Goal: Information Seeking & Learning: Learn about a topic

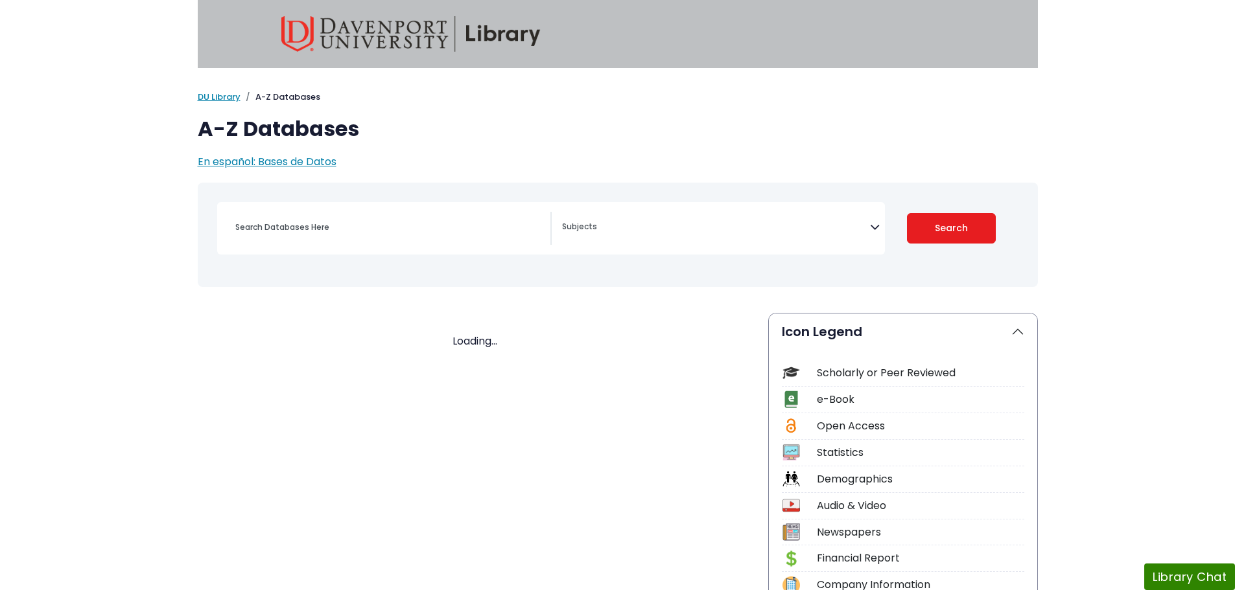
select select "Database Subject Filter"
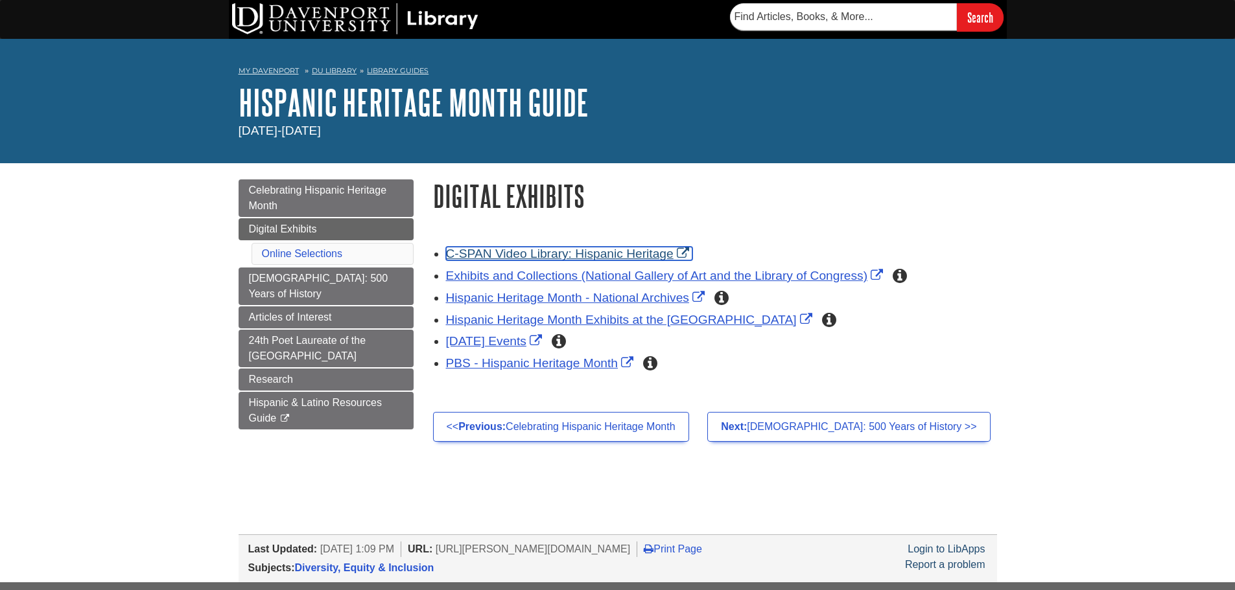
click at [690, 255] on link "C-SPAN Video Library: Hispanic Heritage" at bounding box center [569, 254] width 246 height 14
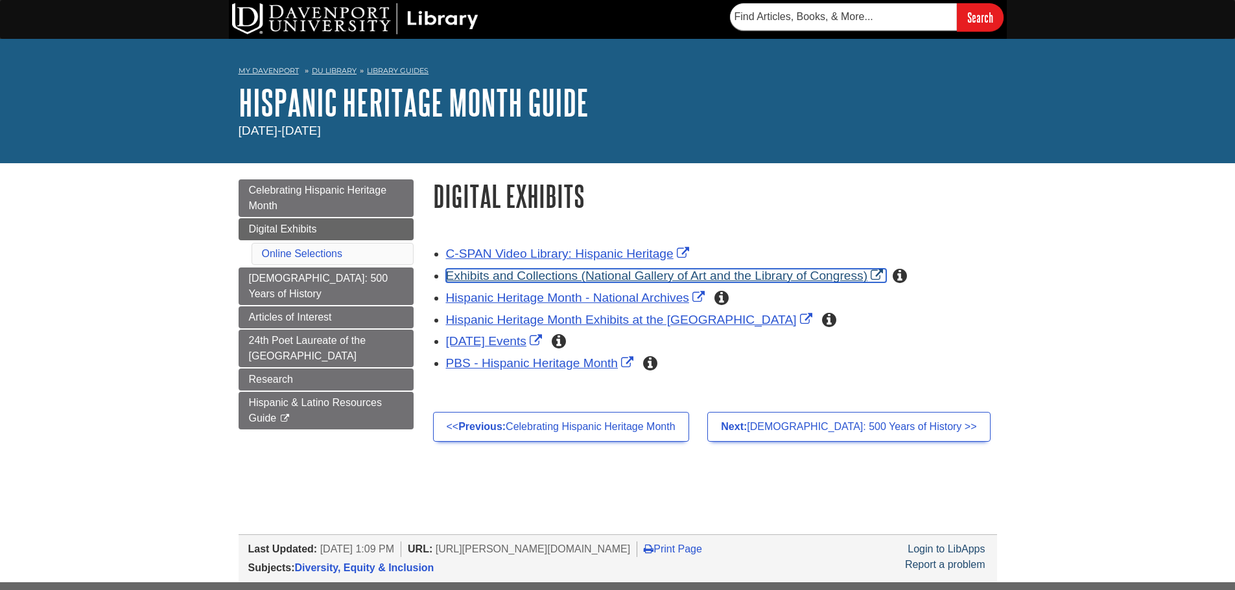
click at [855, 276] on link "Exhibits and Collections (National Gallery of Art and the Library of Congress)" at bounding box center [666, 276] width 441 height 14
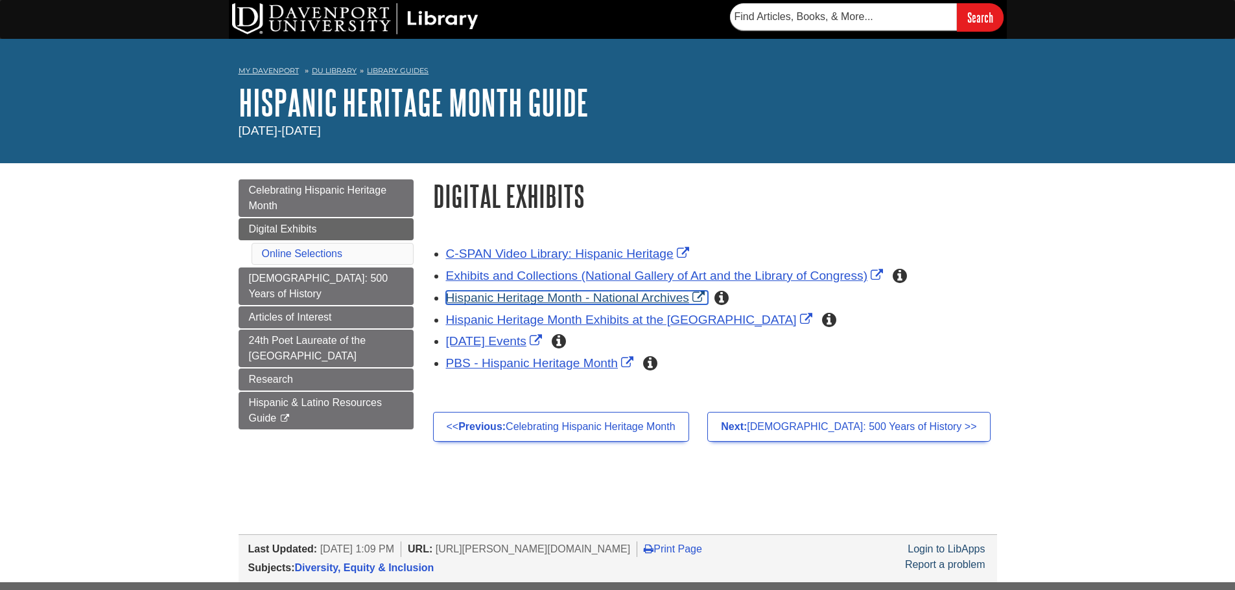
click at [669, 301] on link "Hispanic Heritage Month - National Archives" at bounding box center [577, 298] width 262 height 14
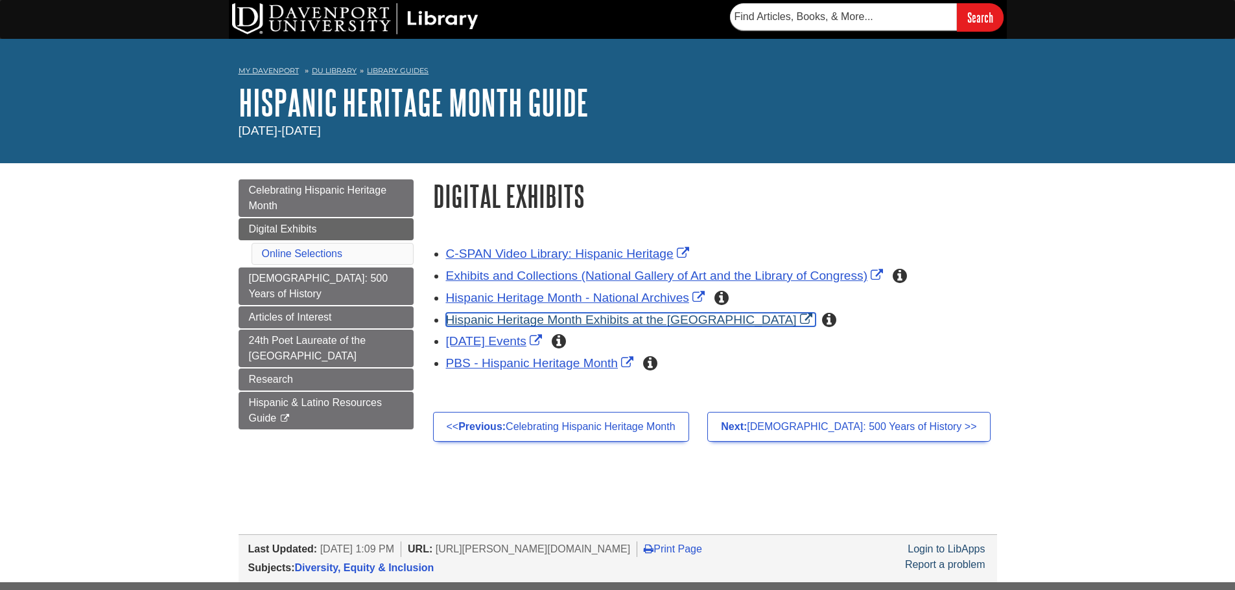
click at [692, 315] on link "Hispanic Heritage Month Exhibits at the Smithsonian" at bounding box center [630, 320] width 369 height 14
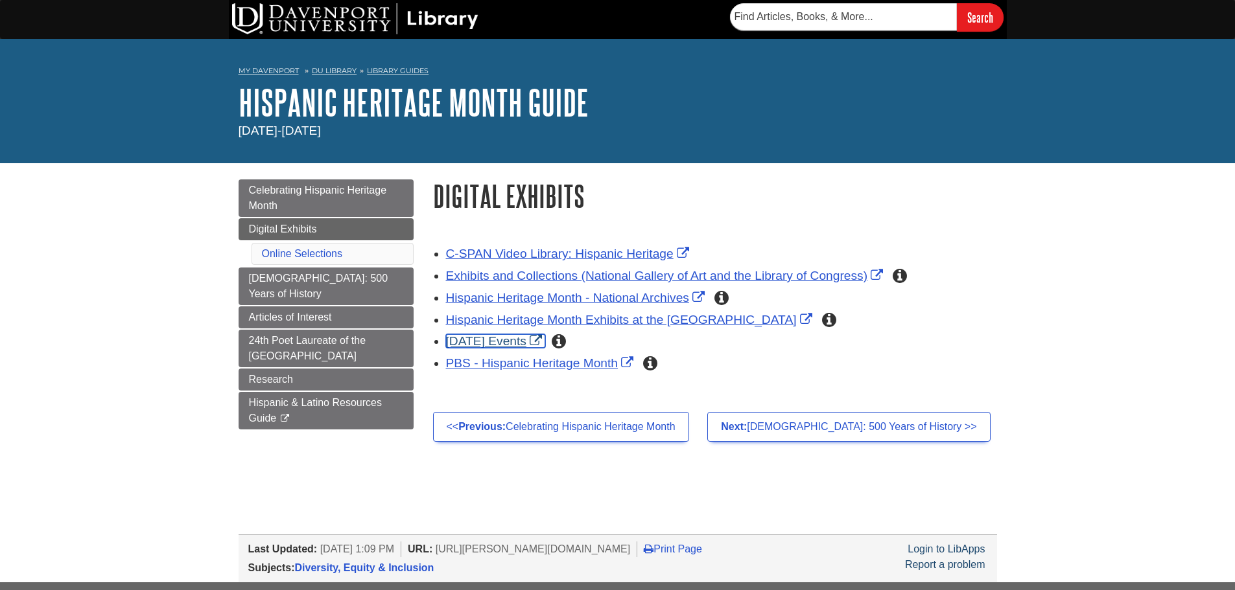
click at [545, 342] on link "National Hispanic Heritage Month Events" at bounding box center [495, 341] width 99 height 14
click at [598, 364] on link "PBS - Hispanic Heritage Month" at bounding box center [541, 363] width 191 height 14
click at [625, 257] on link "C-SPAN Video Library: Hispanic Heritage" at bounding box center [569, 254] width 246 height 14
click at [1114, 210] on body "Skip to Main Content Search My Davenport DU Library Library Guides Hispanic Her…" at bounding box center [617, 404] width 1235 height 808
